Goal: Task Accomplishment & Management: Use online tool/utility

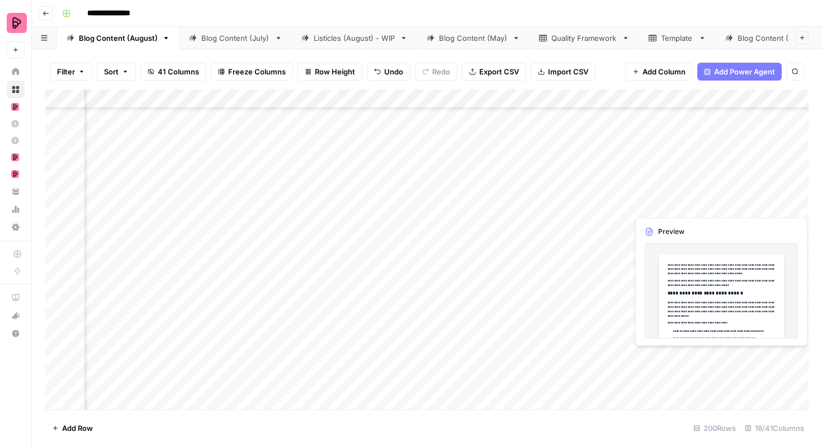
scroll to position [2075, 442]
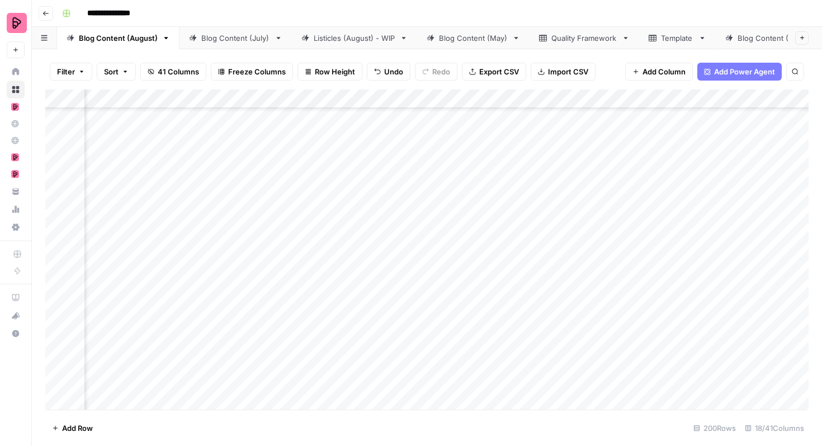
click at [731, 167] on div "Add Column" at bounding box center [427, 250] width 764 height 320
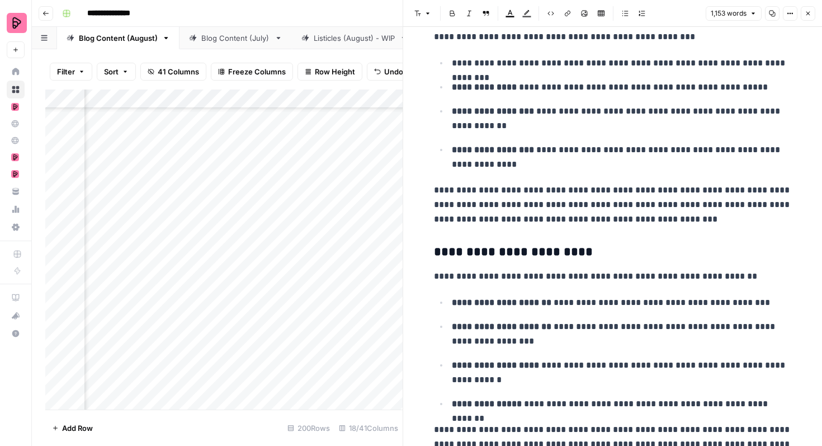
scroll to position [1742, 0]
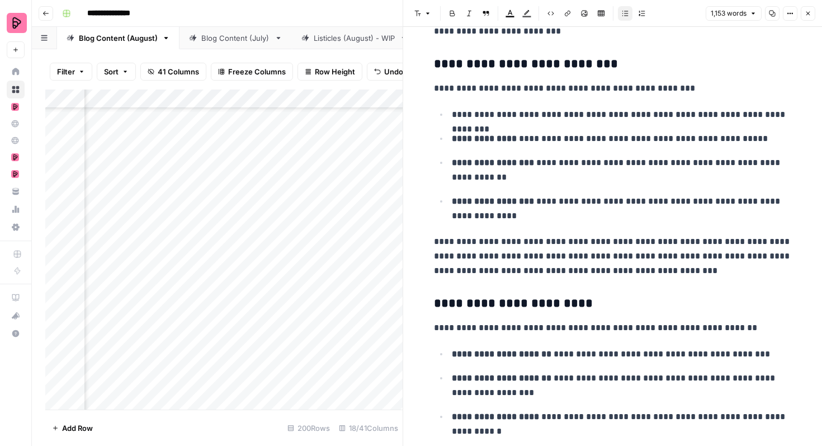
click at [457, 116] on p "**********" at bounding box center [622, 114] width 340 height 15
click at [498, 112] on p "**********" at bounding box center [622, 114] width 340 height 15
drag, startPoint x: 497, startPoint y: 117, endPoint x: 451, endPoint y: 116, distance: 46.5
click at [451, 116] on li "**********" at bounding box center [620, 114] width 343 height 15
click at [454, 13] on icon "button" at bounding box center [452, 14] width 5 height 6
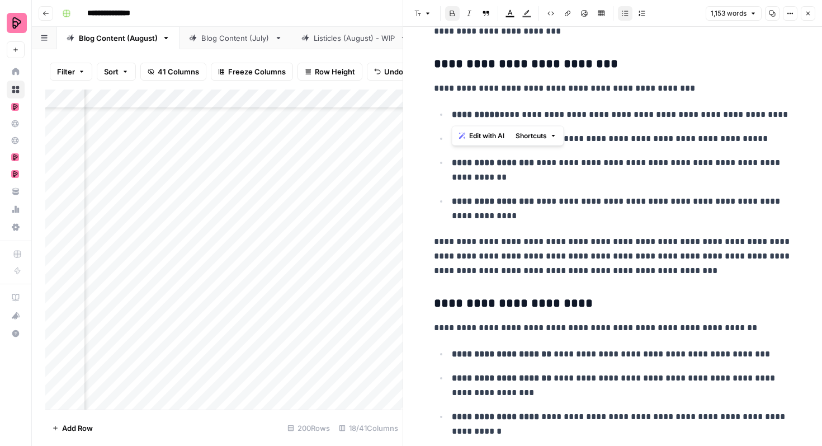
click at [563, 236] on p "**********" at bounding box center [613, 256] width 358 height 44
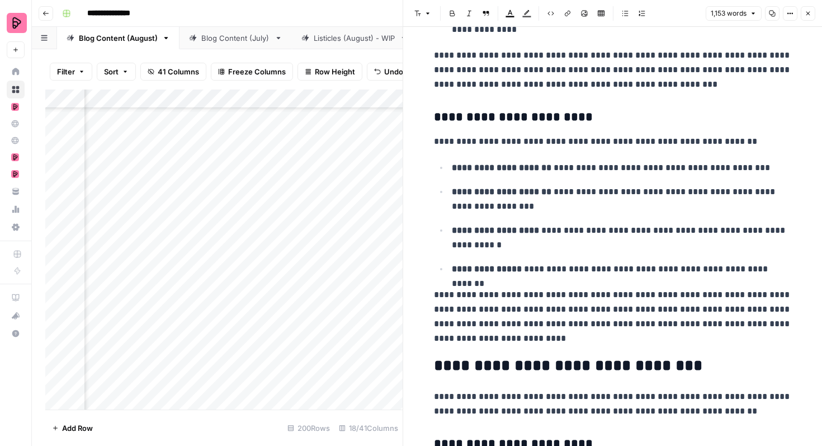
scroll to position [1929, 0]
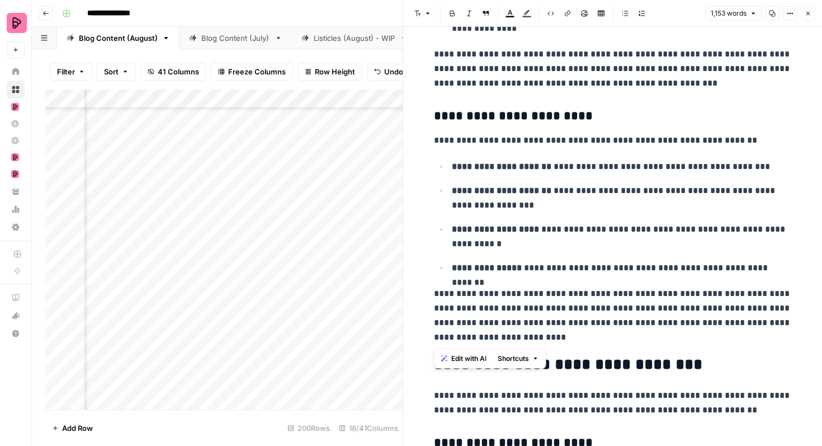
drag, startPoint x: 488, startPoint y: 343, endPoint x: 433, endPoint y: 117, distance: 232.6
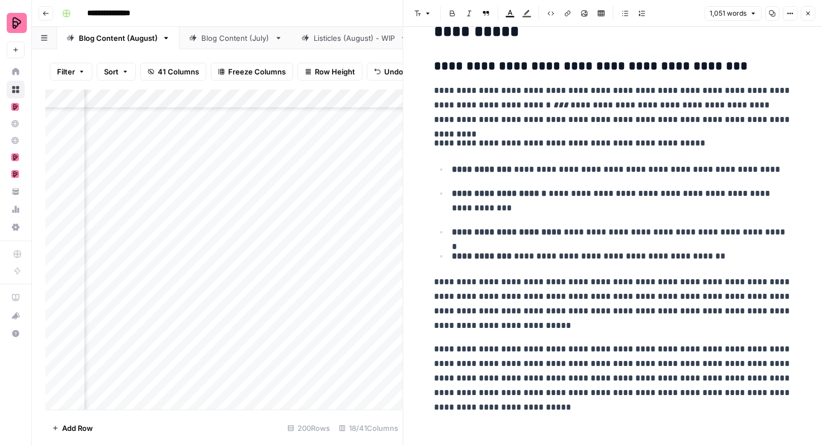
scroll to position [2627, 0]
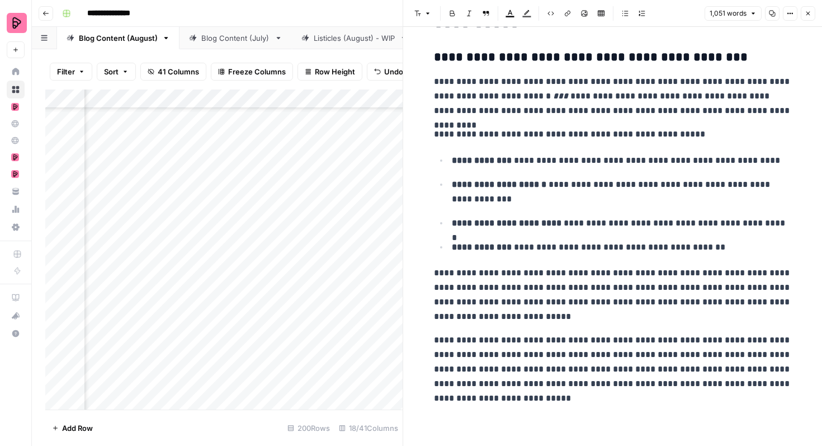
click at [678, 351] on p "**********" at bounding box center [613, 369] width 358 height 73
drag, startPoint x: 689, startPoint y: 341, endPoint x: 506, endPoint y: 354, distance: 183.9
click at [506, 354] on p "**********" at bounding box center [613, 369] width 358 height 73
click at [564, 15] on icon "button" at bounding box center [567, 13] width 7 height 7
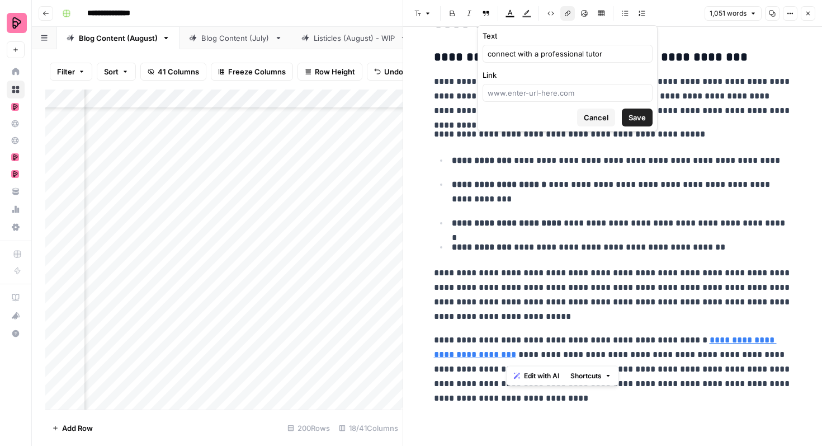
click at [637, 110] on button "Save" at bounding box center [637, 118] width 31 height 18
click at [638, 119] on span "Save" at bounding box center [637, 117] width 17 height 11
click at [548, 100] on div at bounding box center [568, 93] width 170 height 18
paste input "[URL][DOMAIN_NAME]"
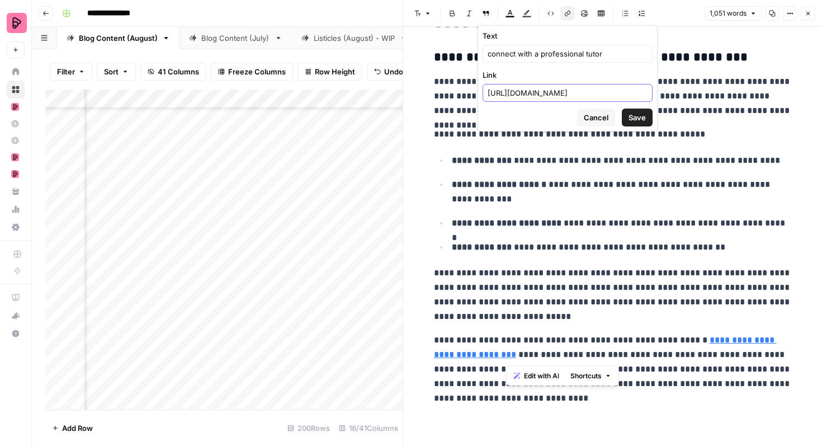
type input "[URL][DOMAIN_NAME]"
click at [625, 117] on button "Save" at bounding box center [637, 118] width 31 height 18
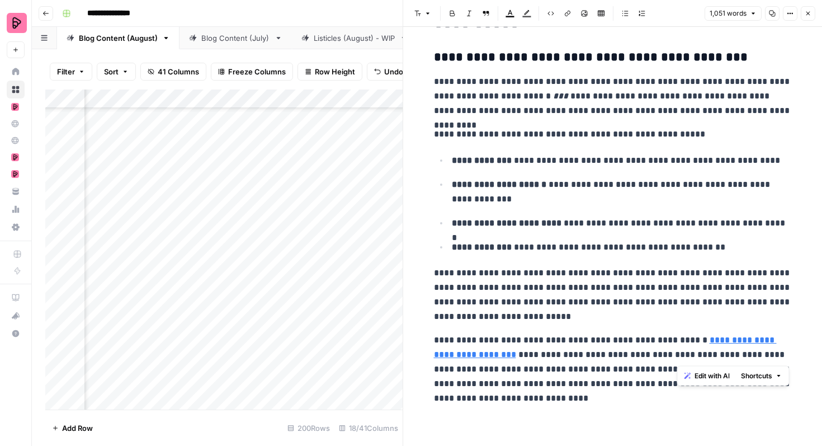
drag, startPoint x: 679, startPoint y: 355, endPoint x: 786, endPoint y: 356, distance: 107.4
click at [786, 356] on p "**********" at bounding box center [613, 369] width 358 height 73
click at [569, 15] on icon "button" at bounding box center [567, 13] width 7 height 7
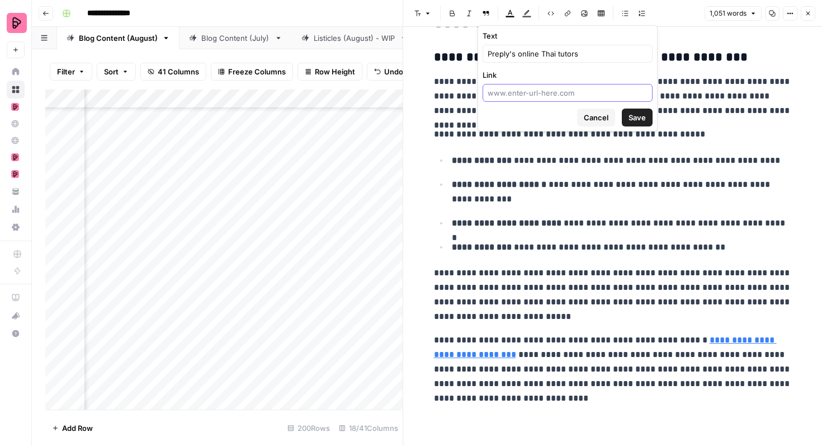
click at [555, 96] on input "Link" at bounding box center [568, 92] width 160 height 11
paste input "[URL][DOMAIN_NAME]"
type input "[URL][DOMAIN_NAME]"
click at [641, 116] on span "Save" at bounding box center [637, 117] width 17 height 11
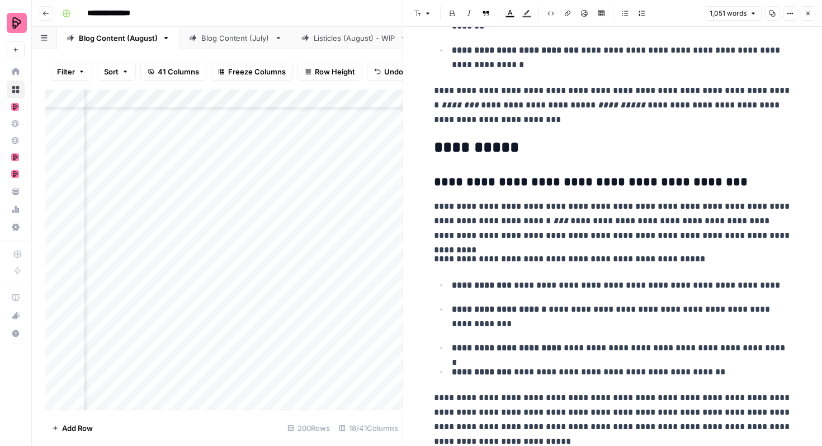
scroll to position [2484, 0]
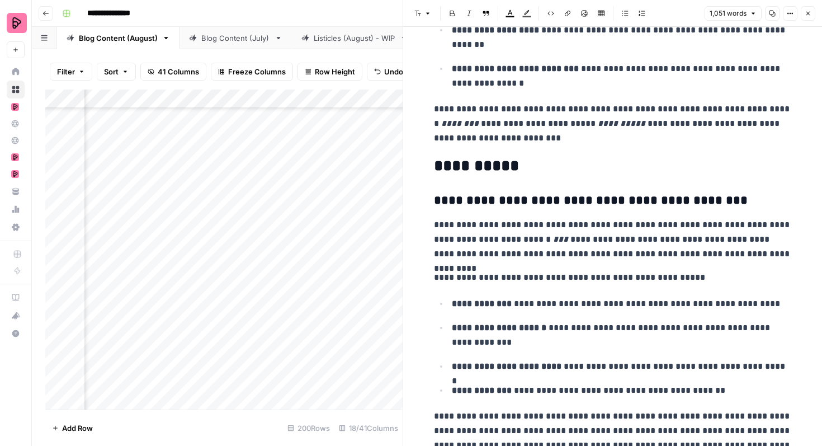
click at [809, 15] on icon "button" at bounding box center [808, 13] width 7 height 7
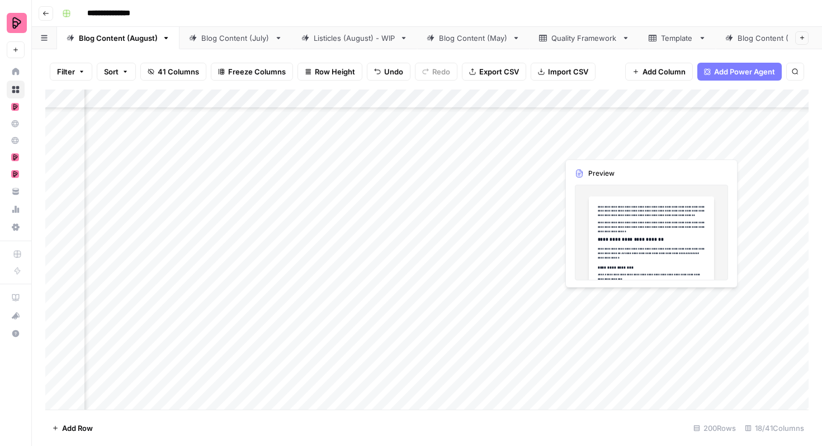
click at [666, 143] on div "Add Column" at bounding box center [427, 250] width 764 height 320
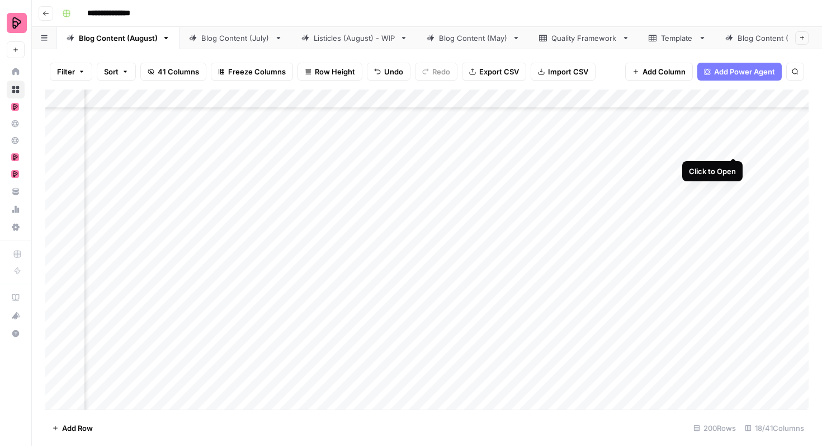
click at [735, 138] on div "Add Column" at bounding box center [427, 250] width 764 height 320
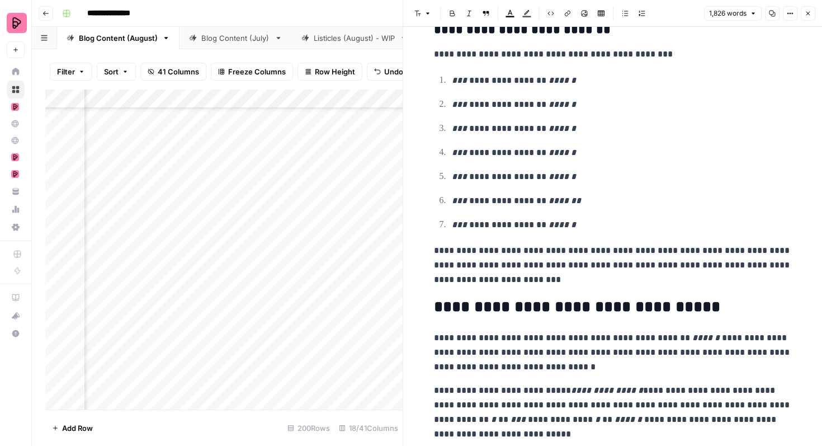
scroll to position [3283, 0]
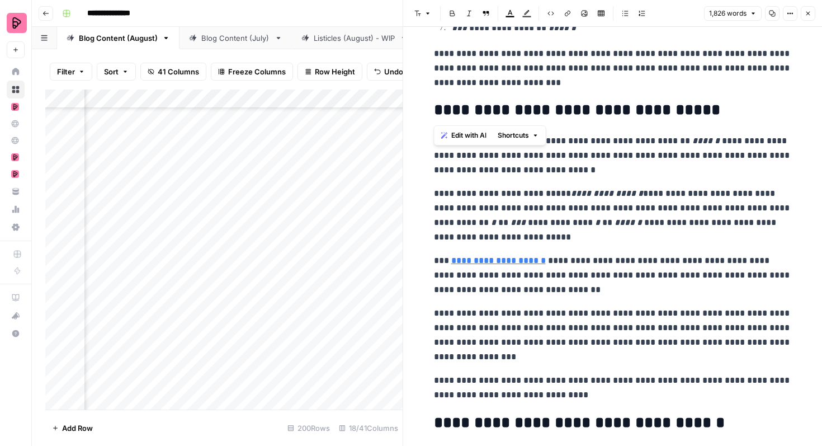
drag, startPoint x: 703, startPoint y: 114, endPoint x: 408, endPoint y: 109, distance: 294.3
click at [408, 109] on div "**********" at bounding box center [613, 223] width 420 height 446
copy h2 "**********"
click at [805, 16] on icon "button" at bounding box center [808, 13] width 7 height 7
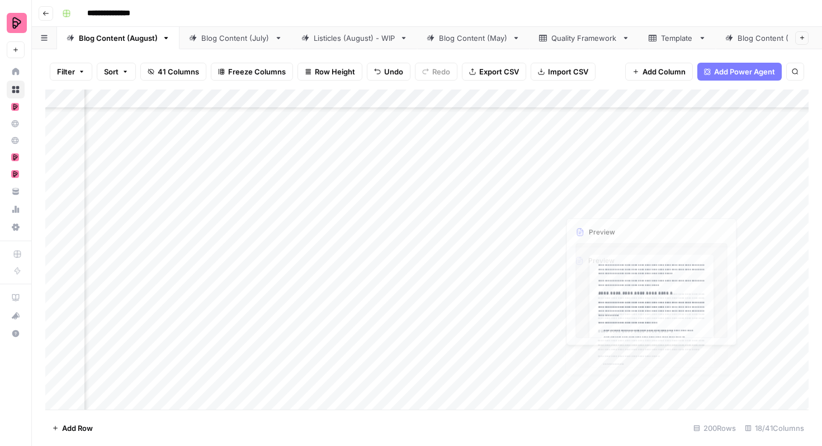
click at [681, 175] on div "Add Column" at bounding box center [427, 250] width 764 height 320
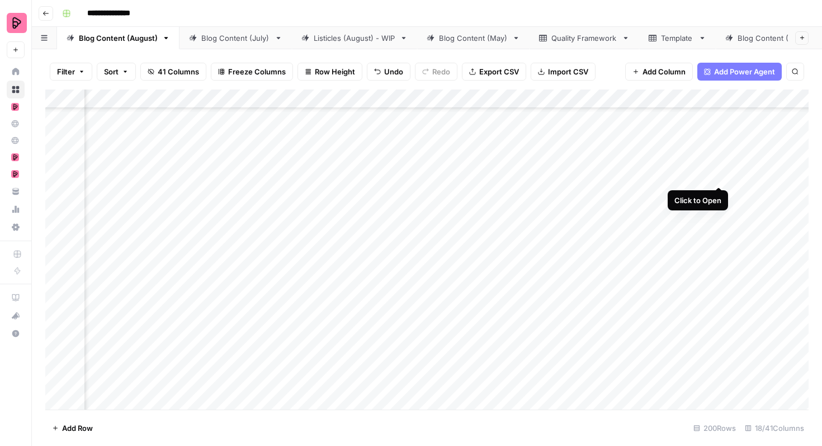
click at [719, 168] on div "Add Column" at bounding box center [427, 250] width 764 height 320
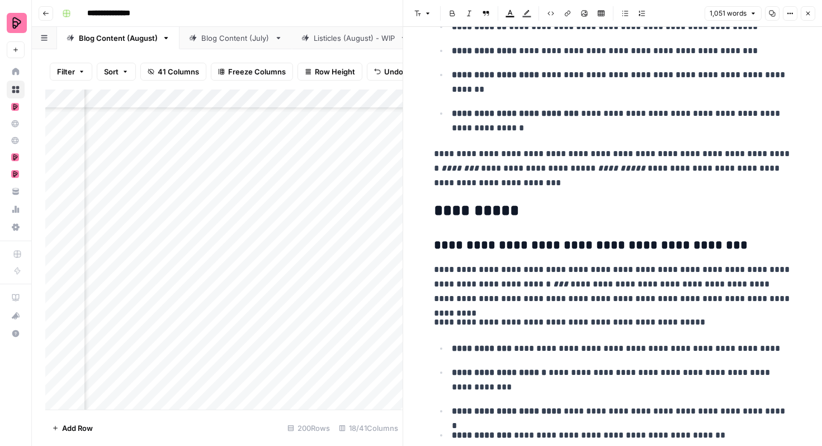
scroll to position [2440, 0]
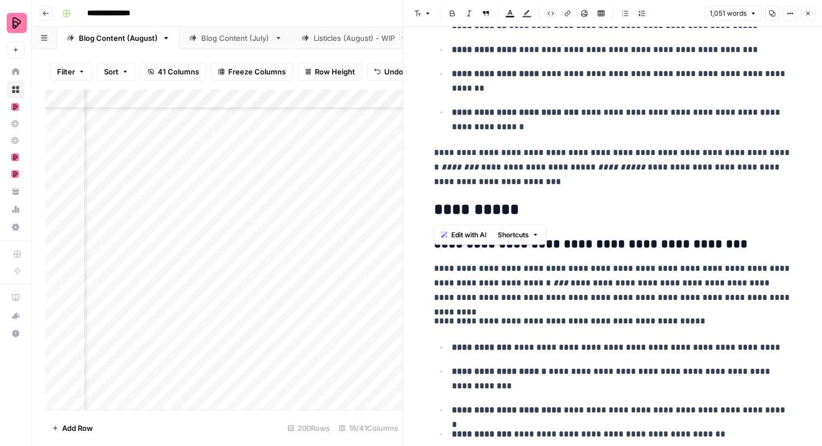
drag, startPoint x: 530, startPoint y: 213, endPoint x: 432, endPoint y: 211, distance: 97.9
paste div
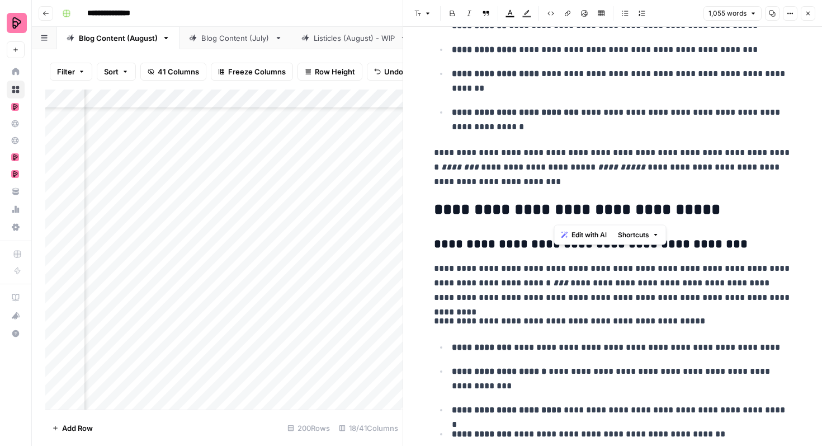
drag, startPoint x: 555, startPoint y: 206, endPoint x: 614, endPoint y: 208, distance: 59.3
click at [614, 208] on h2 "**********" at bounding box center [613, 210] width 358 height 18
click at [655, 216] on h2 "**********" at bounding box center [613, 210] width 358 height 18
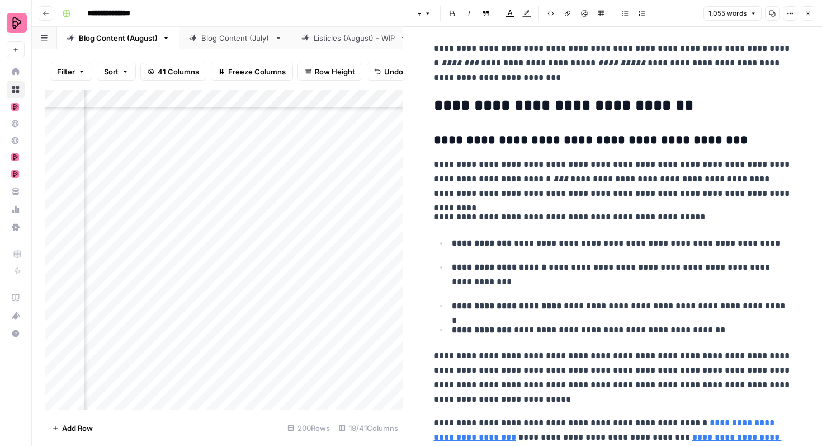
scroll to position [2546, 0]
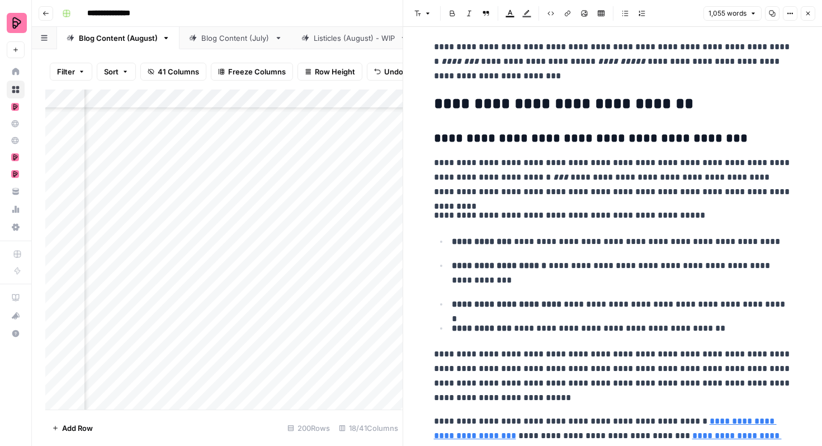
click at [649, 143] on h3 "**********" at bounding box center [613, 139] width 358 height 16
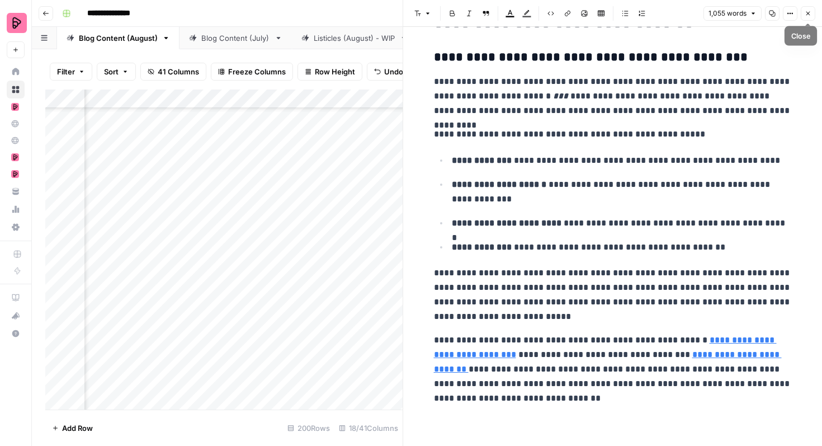
click at [809, 8] on button "Close" at bounding box center [808, 13] width 15 height 15
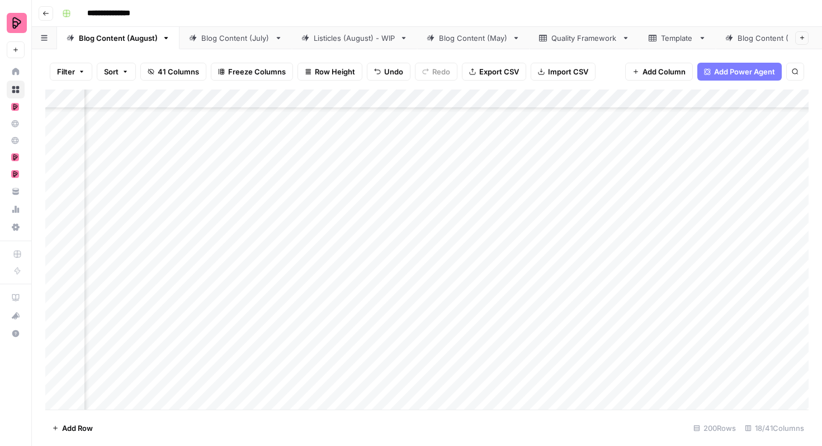
click at [404, 172] on div "Add Column" at bounding box center [427, 250] width 764 height 320
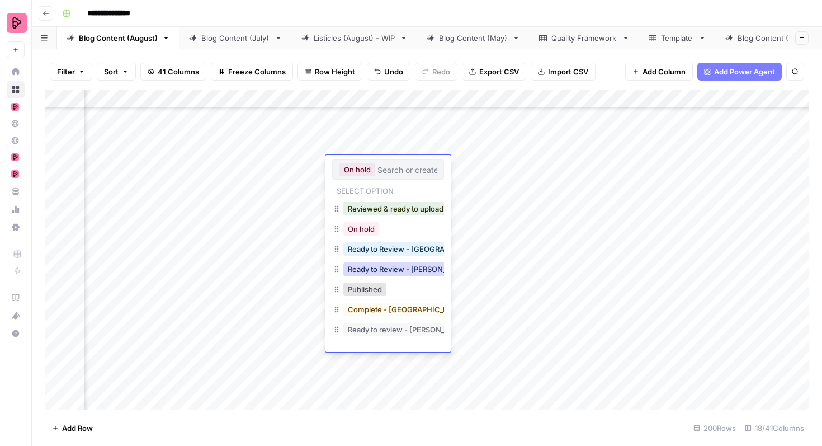
click at [411, 270] on button "Ready to Review - [PERSON_NAME]" at bounding box center [409, 268] width 132 height 13
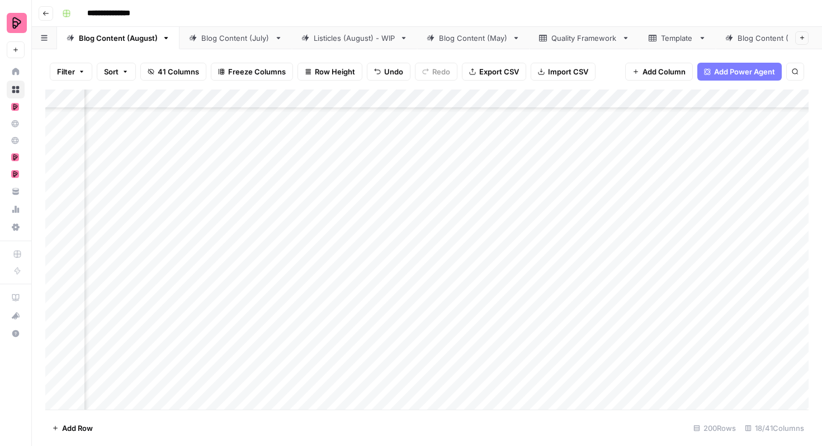
scroll to position [2171, 426]
click at [747, 271] on div "Add Column" at bounding box center [427, 250] width 764 height 320
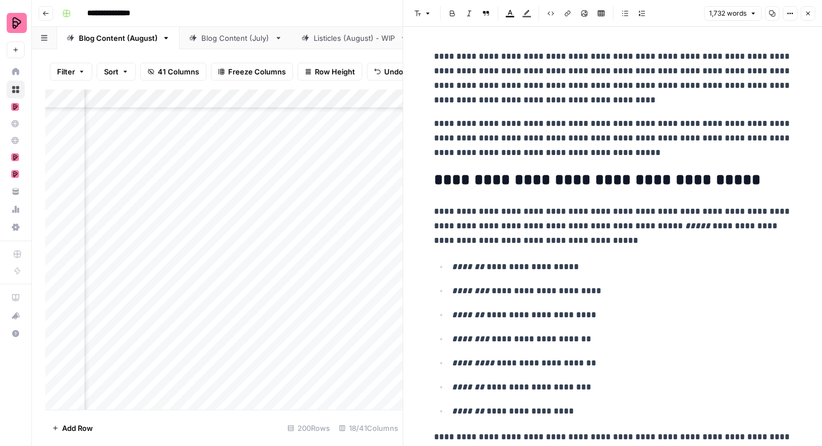
click at [709, 270] on p "**********" at bounding box center [622, 267] width 340 height 15
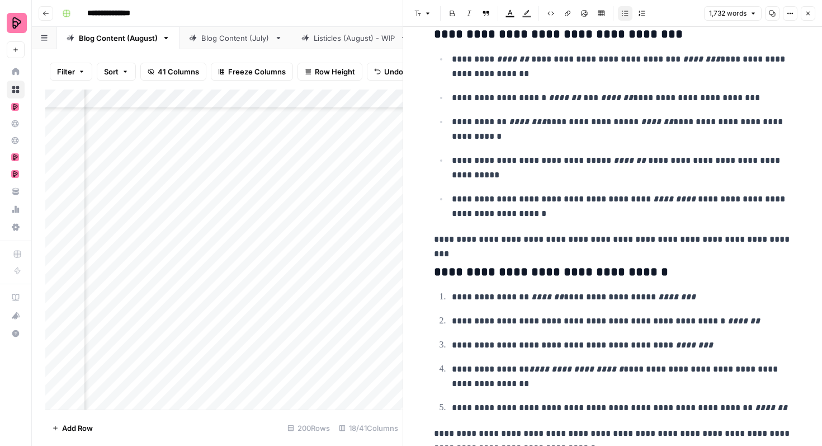
scroll to position [4020, 0]
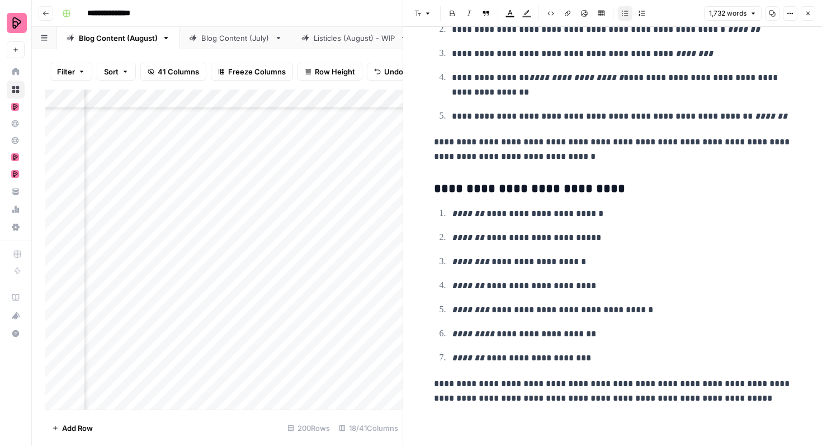
click at [809, 18] on button "Close" at bounding box center [808, 13] width 15 height 15
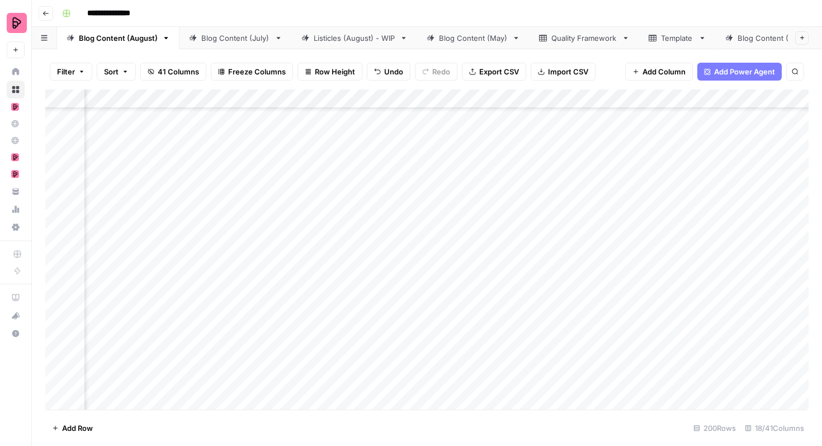
scroll to position [2510, 178]
click at [337, 227] on div "Add Column" at bounding box center [427, 250] width 764 height 320
click at [336, 256] on div "Add Column" at bounding box center [427, 250] width 764 height 320
click at [338, 286] on div "Add Column" at bounding box center [427, 250] width 764 height 320
click at [337, 310] on div "Add Column" at bounding box center [427, 250] width 764 height 320
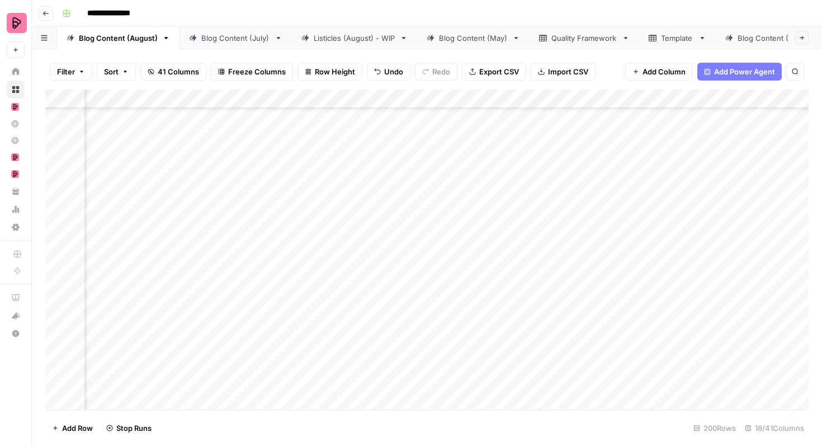
click at [340, 342] on div "Add Column" at bounding box center [427, 250] width 764 height 320
click at [263, 196] on div "Add Column" at bounding box center [427, 250] width 764 height 320
drag, startPoint x: 288, startPoint y: 215, endPoint x: 283, endPoint y: 343, distance: 127.7
click at [283, 343] on div "Add Column" at bounding box center [427, 250] width 764 height 320
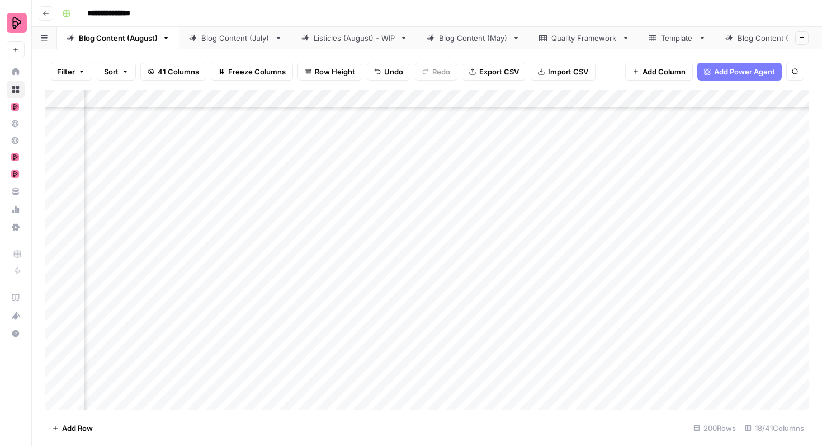
click at [487, 228] on div "Add Column" at bounding box center [427, 250] width 764 height 320
click at [485, 254] on div "Add Column" at bounding box center [427, 250] width 764 height 320
click at [485, 284] on div "Add Column" at bounding box center [427, 250] width 764 height 320
click at [484, 313] on div "Add Column" at bounding box center [427, 250] width 764 height 320
click at [484, 344] on div "Add Column" at bounding box center [427, 250] width 764 height 320
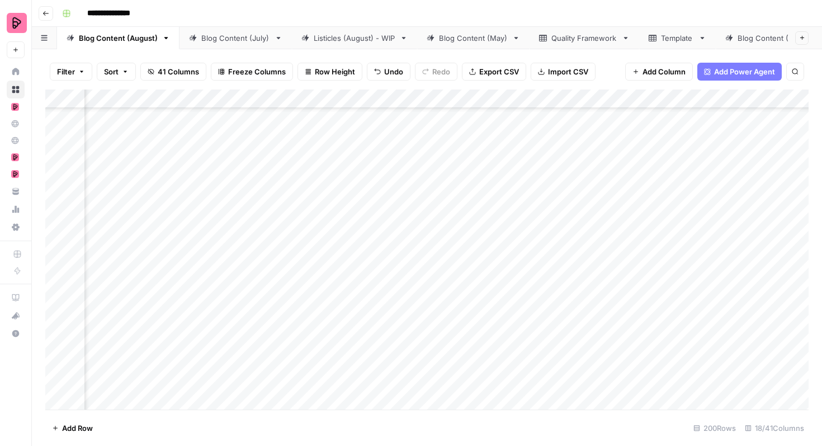
scroll to position [1683, 393]
